Goal: Communication & Community: Connect with others

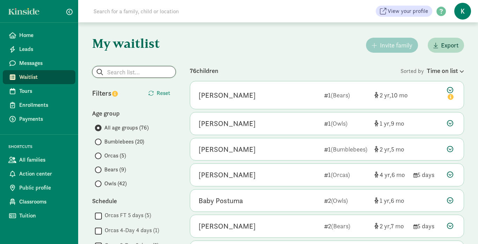
click at [122, 75] on input "search" at bounding box center [134, 71] width 83 height 11
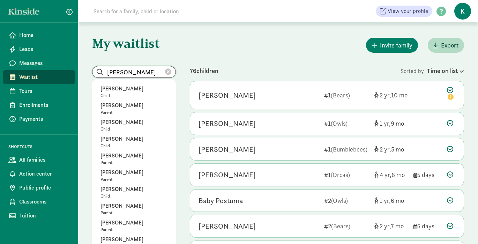
type input "janine"
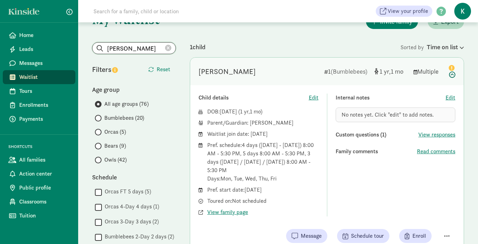
scroll to position [28, 0]
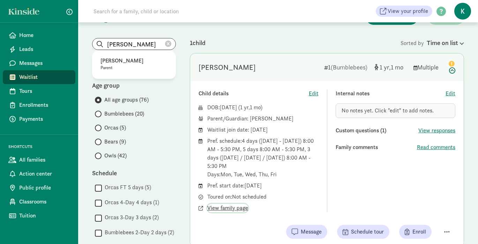
click at [231, 207] on span "View family page" at bounding box center [227, 208] width 41 height 8
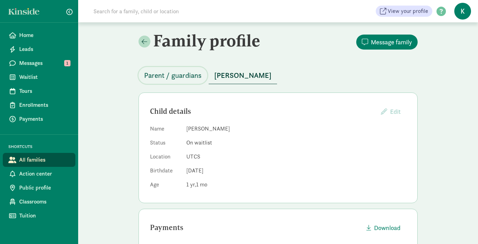
click at [172, 71] on span "Parent / guardians" at bounding box center [173, 75] width 58 height 11
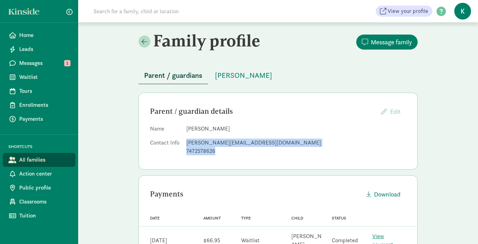
drag, startPoint x: 219, startPoint y: 151, endPoint x: 178, endPoint y: 149, distance: 40.5
click at [178, 149] on dl "Name [PERSON_NAME] Contact Info [PERSON_NAME][EMAIL_ADDRESS][DOMAIN_NAME] 74725…" at bounding box center [278, 142] width 256 height 34
click at [178, 149] on dt "Contact Info" at bounding box center [165, 149] width 31 height 20
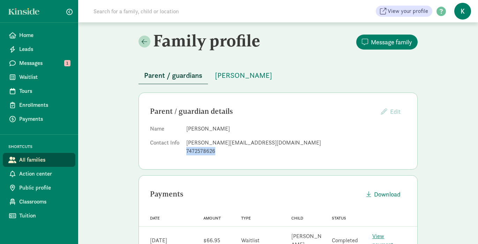
drag, startPoint x: 219, startPoint y: 152, endPoint x: 186, endPoint y: 151, distance: 32.8
click at [186, 151] on dl "Name Janine Nolan Contact Info janine.paulick22@gmail.com 7472578626" at bounding box center [278, 142] width 256 height 34
copy div "7472578626"
click at [44, 62] on span "Messages" at bounding box center [44, 63] width 51 height 8
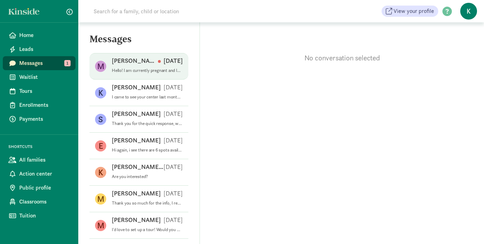
click at [139, 65] on div "Miya O Aug 15" at bounding box center [147, 62] width 71 height 11
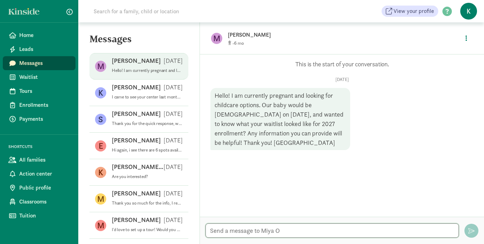
click at [264, 235] on textarea at bounding box center [331, 230] width 253 height 14
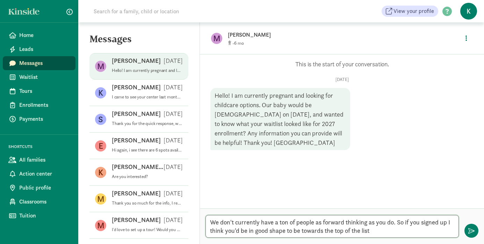
type textarea "We don't currently have a ton of people as forward thinking as you do. So if yo…"
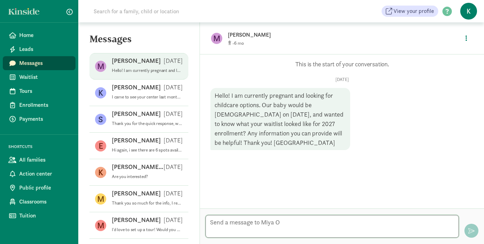
scroll to position [5, 0]
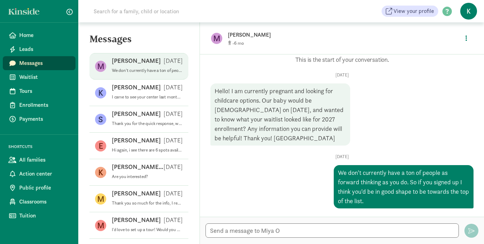
click at [122, 67] on div "Miya O Aug 21" at bounding box center [147, 62] width 71 height 11
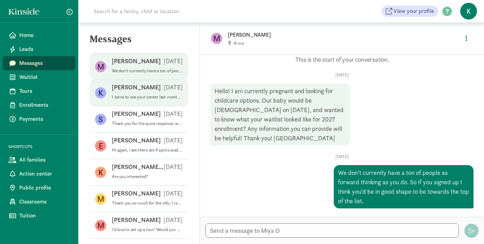
click at [135, 89] on div "Katie B Jul 24" at bounding box center [147, 88] width 71 height 11
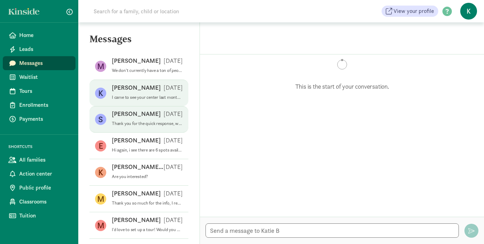
scroll to position [233, 0]
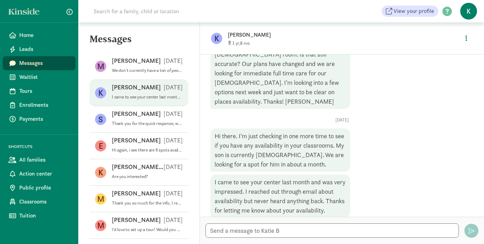
click at [52, 62] on span "Messages" at bounding box center [44, 63] width 51 height 8
